Goal: Transaction & Acquisition: Subscribe to service/newsletter

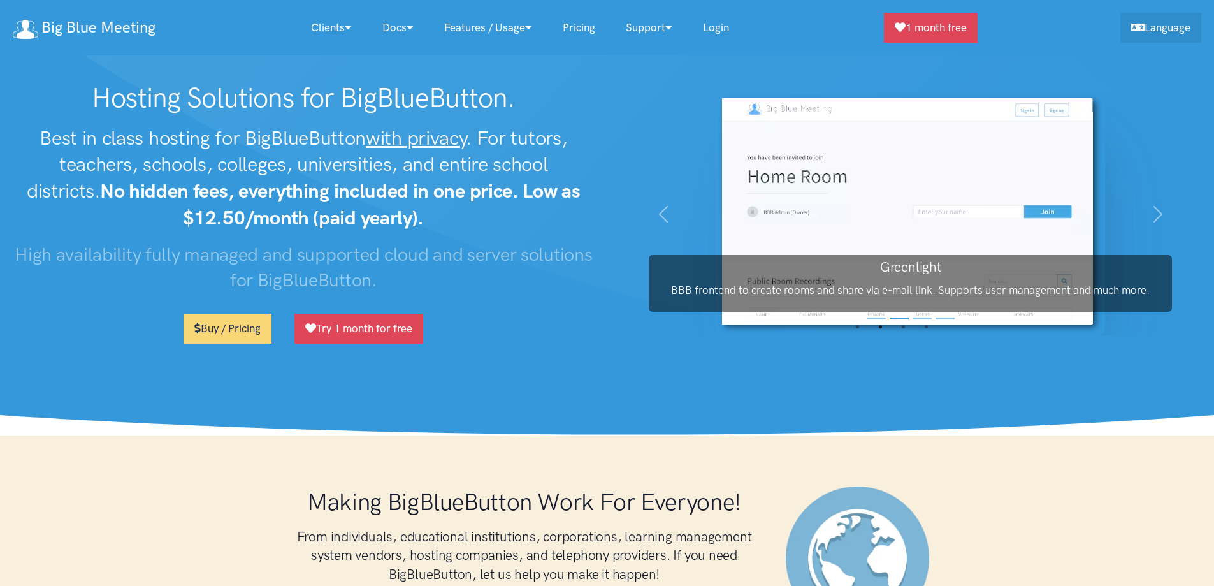
scroll to position [7686, 0]
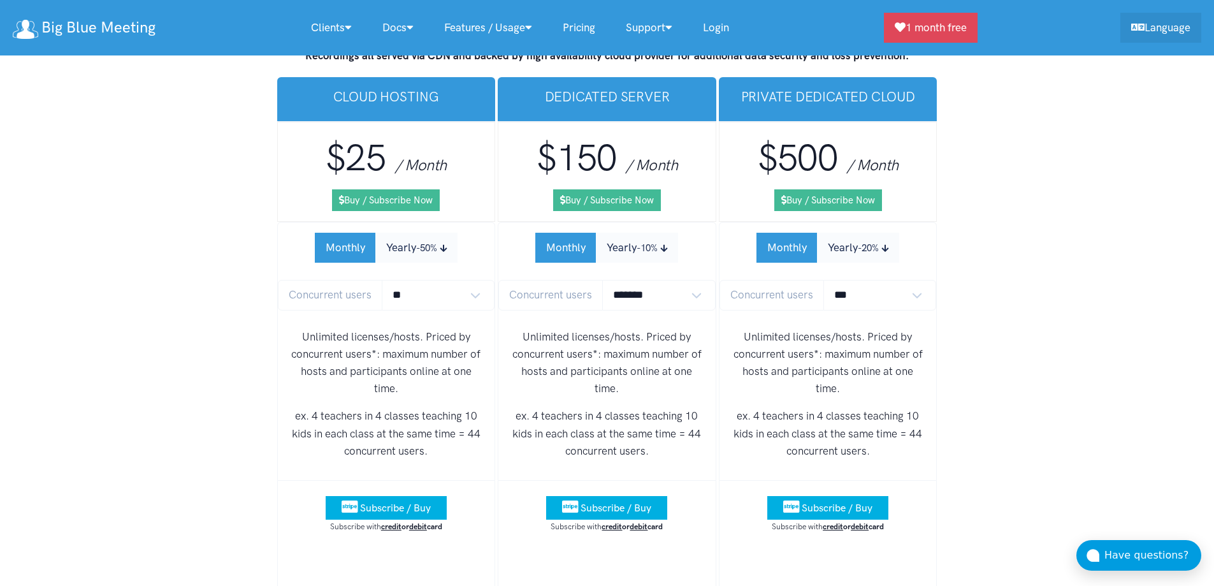
select select "*"
click at [823, 280] on select "*** **** **** **** **** **** **** **** **** **** **** **** *****" at bounding box center [879, 295] width 113 height 30
click at [792, 328] on p "Unlimited licenses/hosts. Priced by concurrent users*: maximum number of hosts …" at bounding box center [828, 362] width 197 height 69
click at [857, 233] on button "Yearly -20%" at bounding box center [858, 248] width 82 height 30
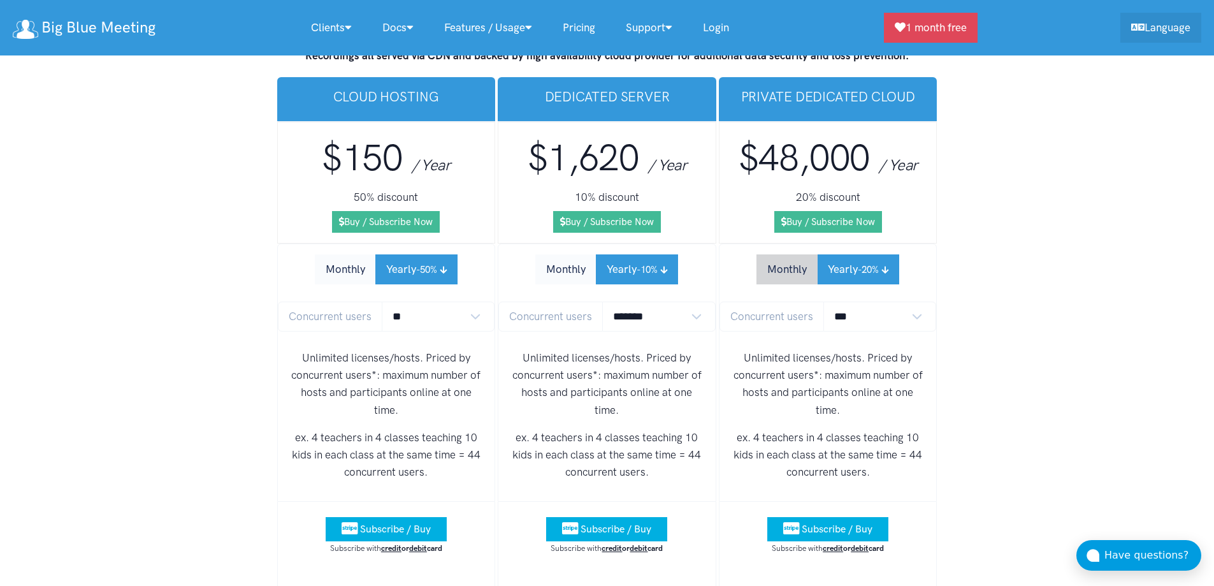
click at [781, 254] on button "Monthly" at bounding box center [786, 269] width 61 height 30
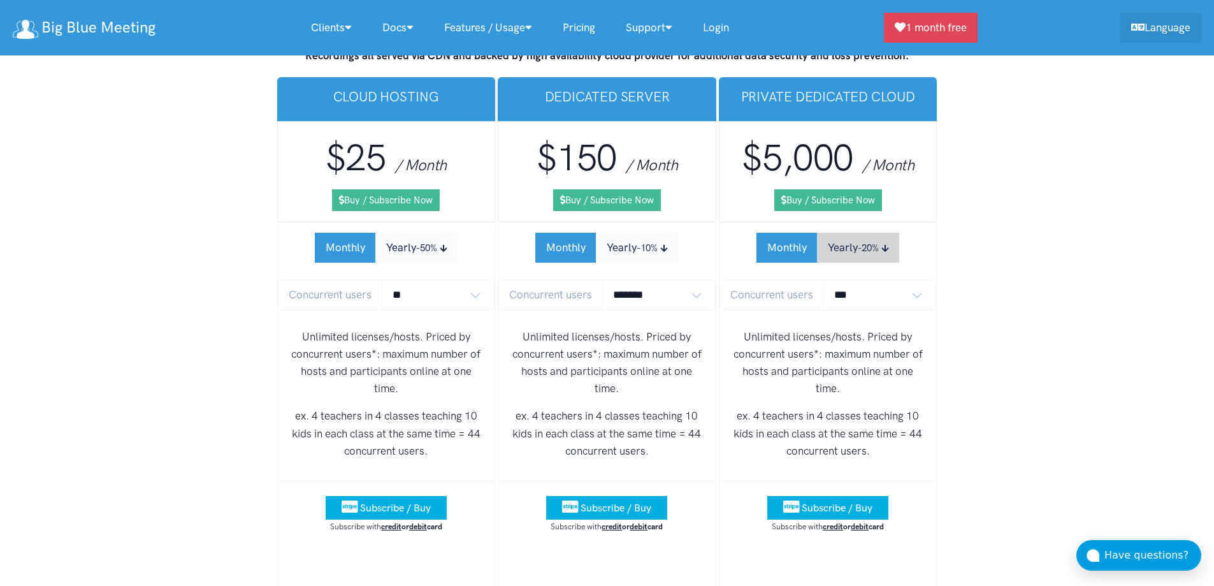
click at [857, 233] on button "Yearly -20%" at bounding box center [858, 248] width 82 height 30
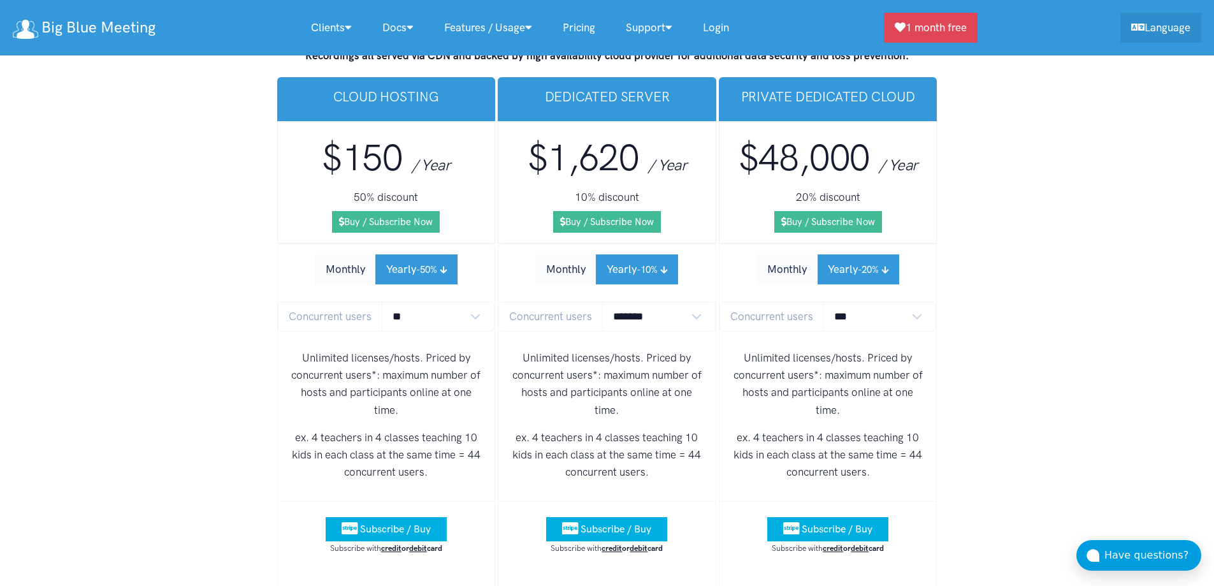
drag, startPoint x: 784, startPoint y: 223, endPoint x: 742, endPoint y: 271, distance: 63.7
click at [783, 254] on button "Monthly" at bounding box center [786, 269] width 61 height 30
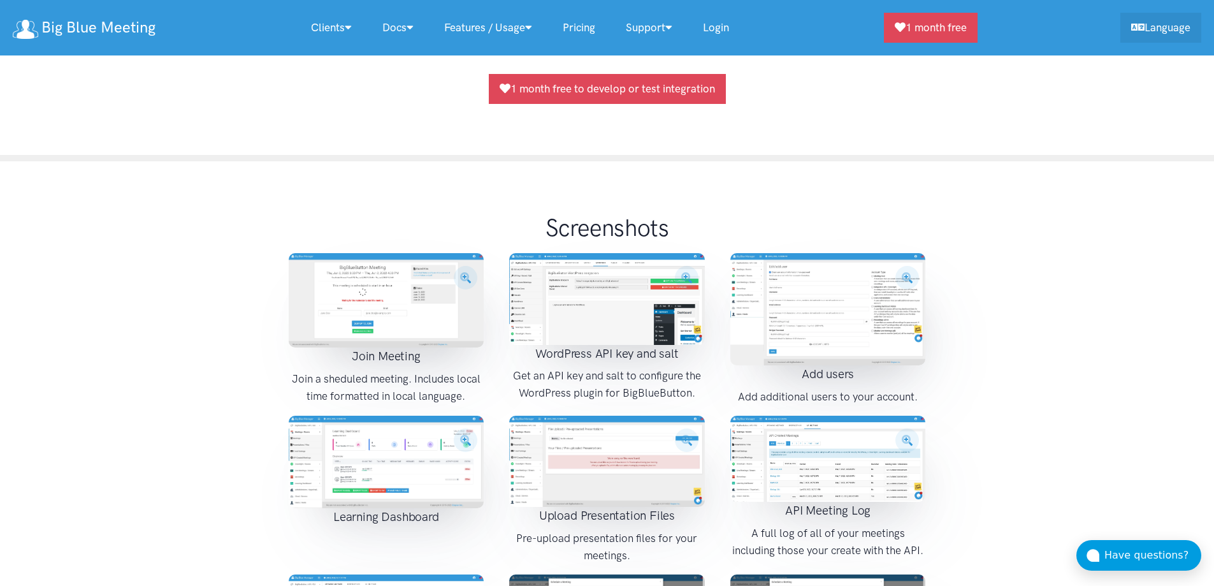
scroll to position [1178, 0]
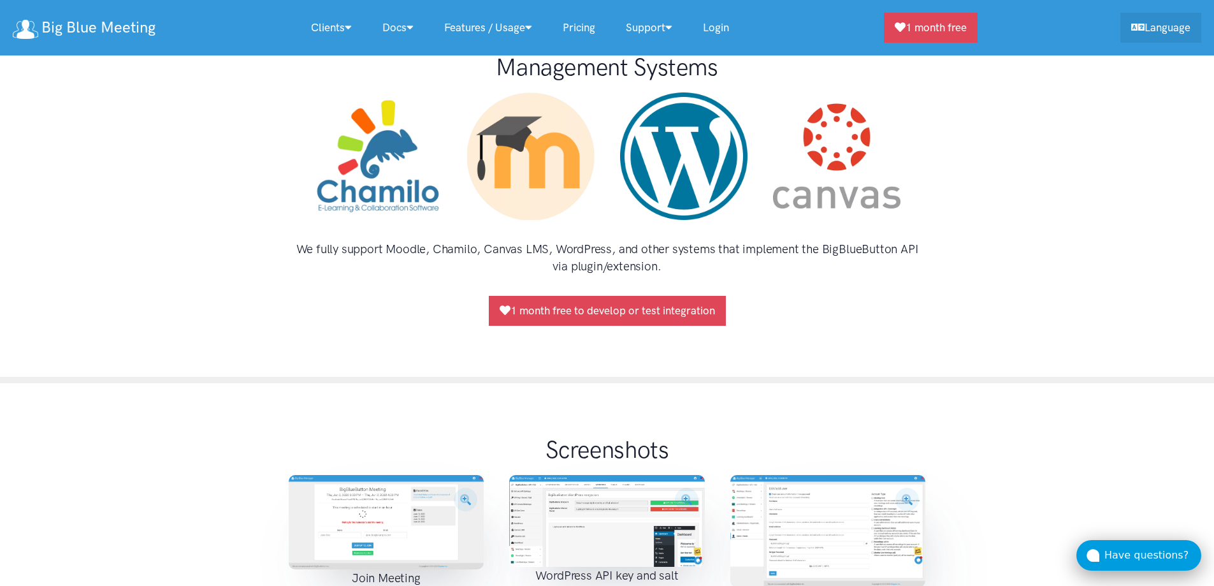
click at [1131, 559] on div "Have questions?" at bounding box center [1152, 555] width 97 height 17
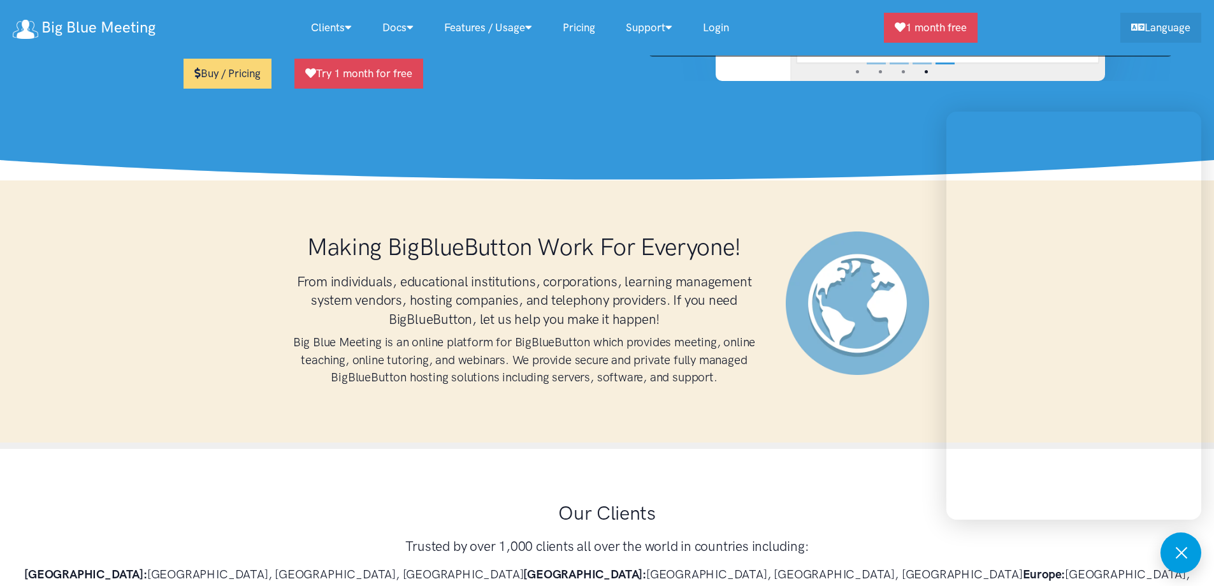
scroll to position [0, 0]
